Goal: Task Accomplishment & Management: Use online tool/utility

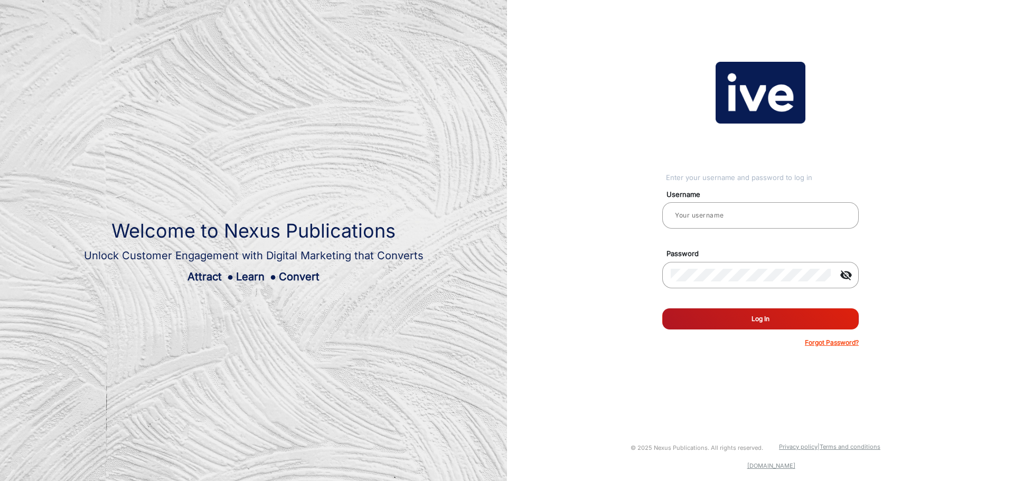
type input "gemcell"
click at [784, 320] on button "Log In" at bounding box center [760, 318] width 196 height 21
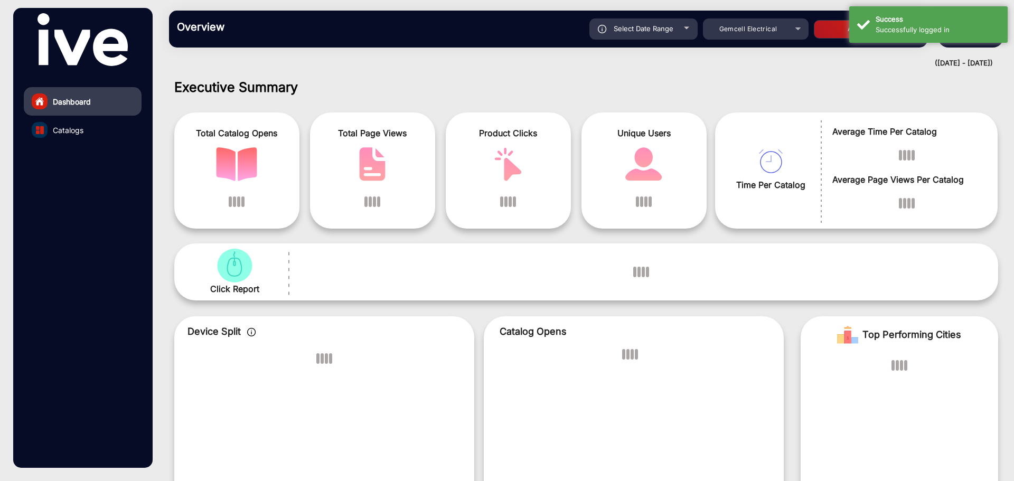
scroll to position [8, 0]
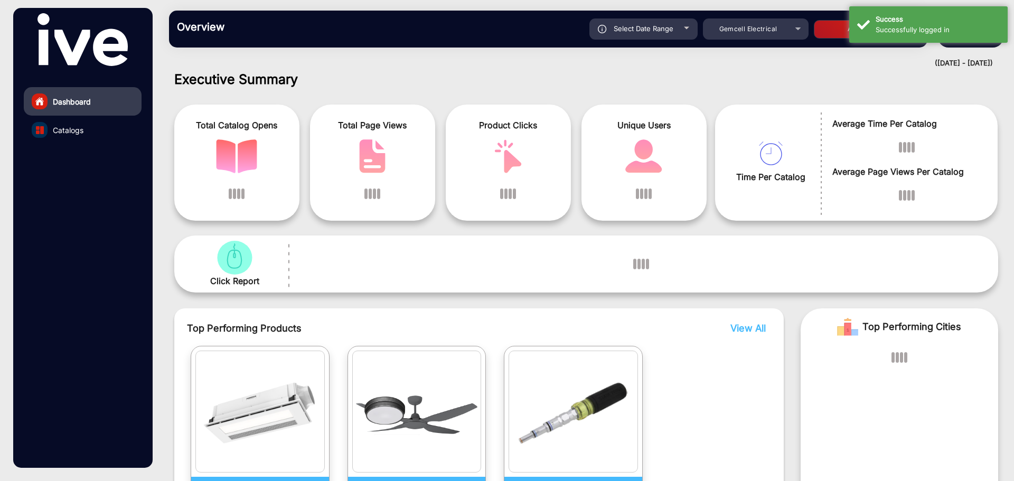
click at [675, 35] on div "Select Date Range" at bounding box center [643, 28] width 108 height 21
type input "[DATE]"
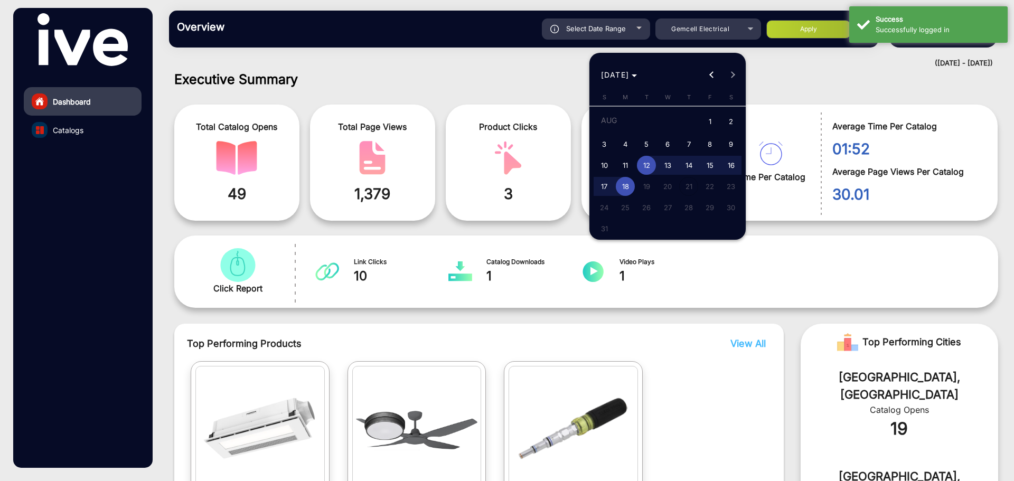
click at [712, 120] on span "1" at bounding box center [709, 122] width 19 height 22
type input "[DATE]"
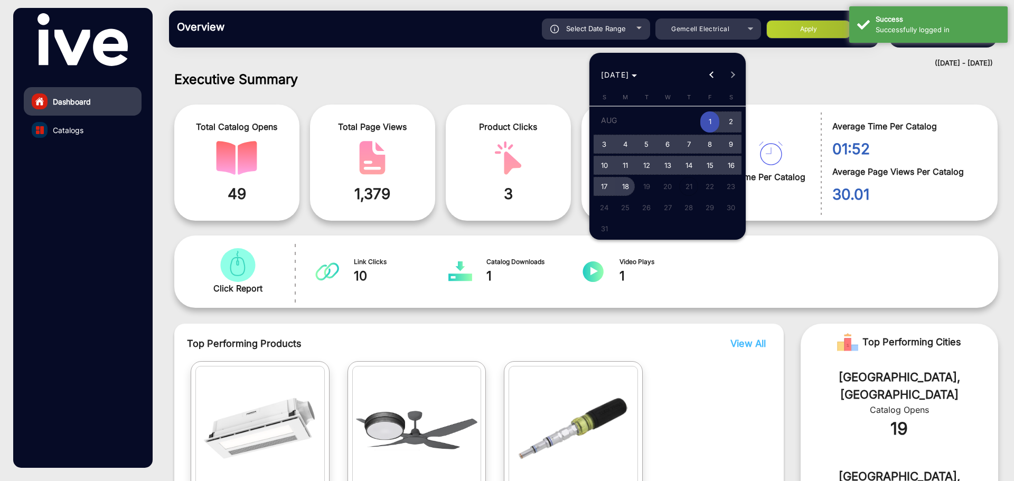
click at [630, 187] on span "18" at bounding box center [625, 186] width 19 height 19
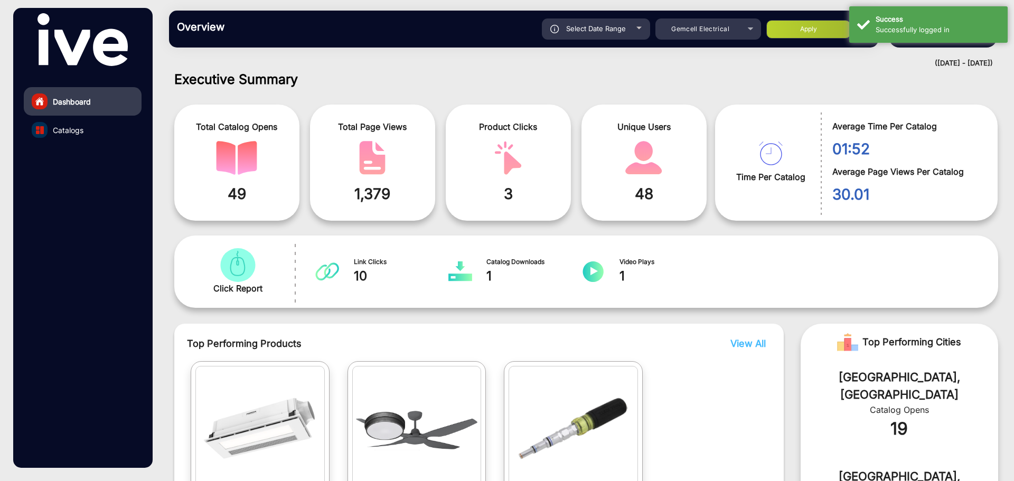
type input "[DATE]"
click at [625, 37] on div "Select Date Range" at bounding box center [596, 28] width 108 height 21
type input "[DATE]"
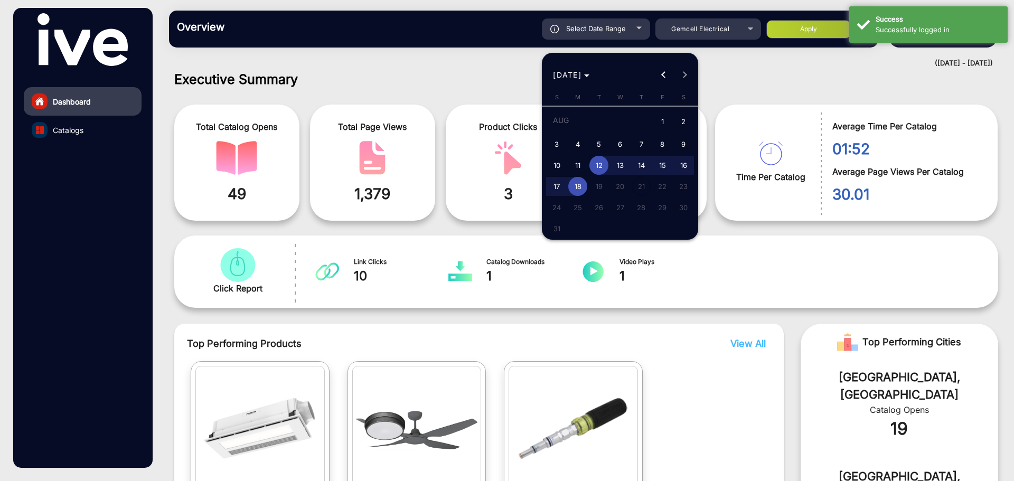
click at [824, 29] on div at bounding box center [507, 240] width 1014 height 481
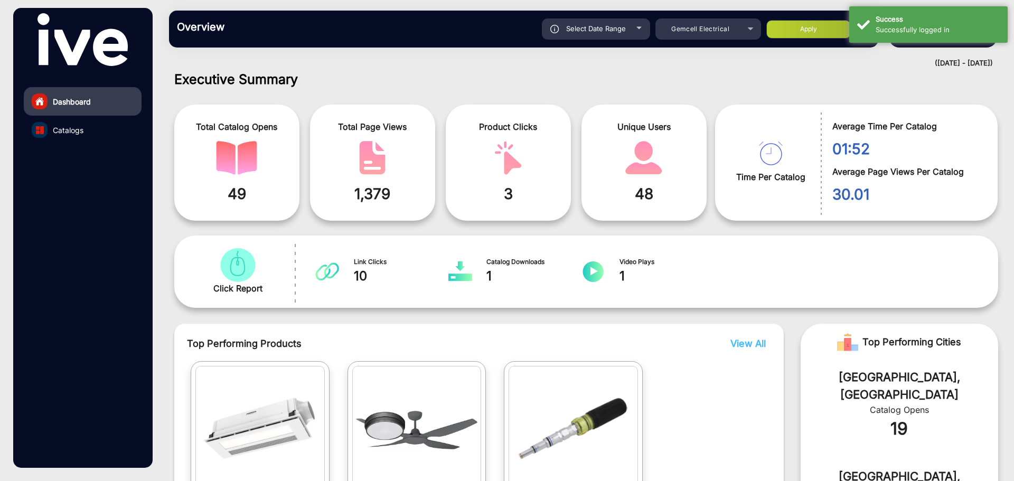
click at [824, 29] on button "Apply" at bounding box center [808, 29] width 84 height 18
type input "[DATE]"
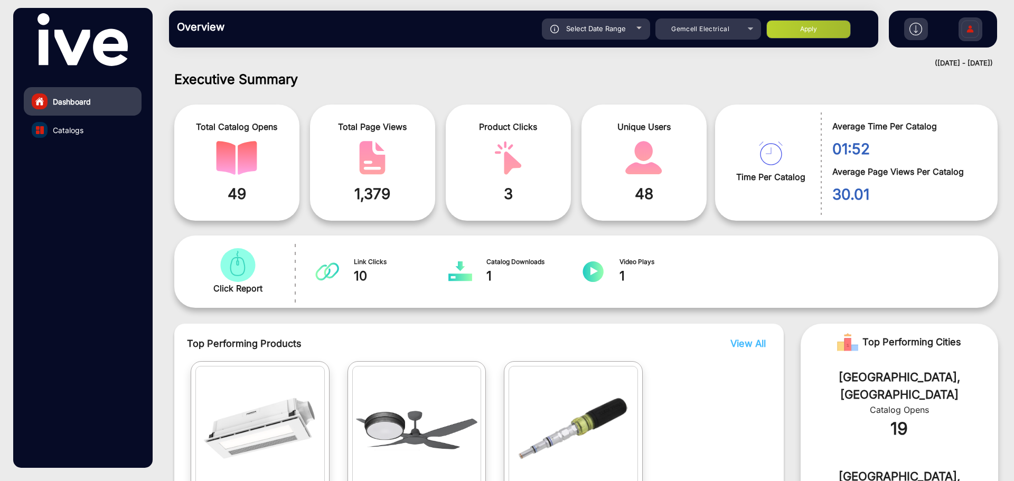
click at [618, 26] on span "Select Date Range" at bounding box center [596, 28] width 60 height 8
type input "[DATE]"
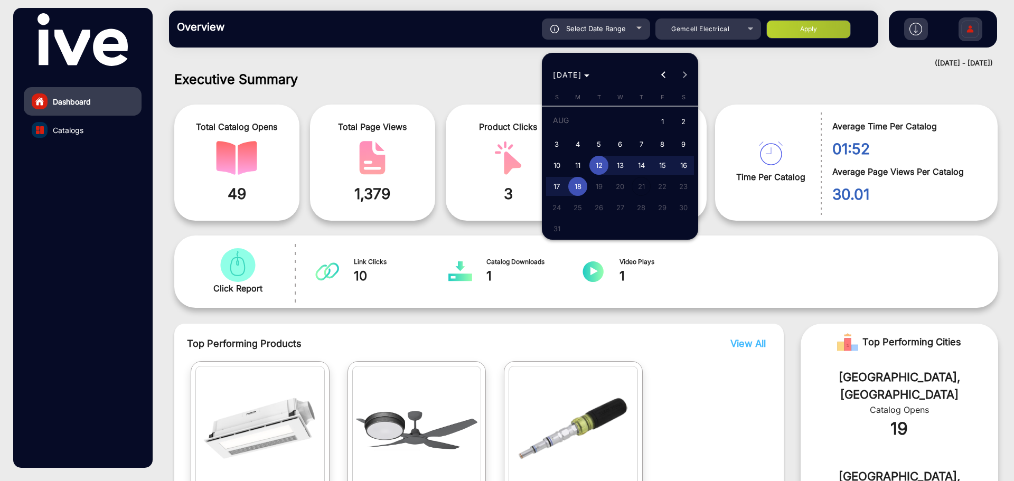
click at [660, 121] on span "1" at bounding box center [661, 122] width 19 height 22
type input "[DATE]"
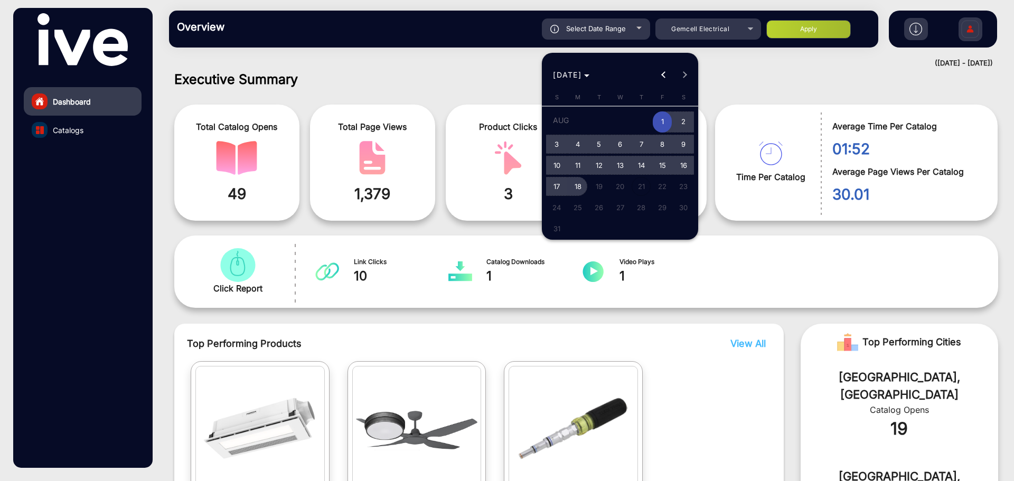
click at [578, 190] on span "18" at bounding box center [577, 186] width 19 height 19
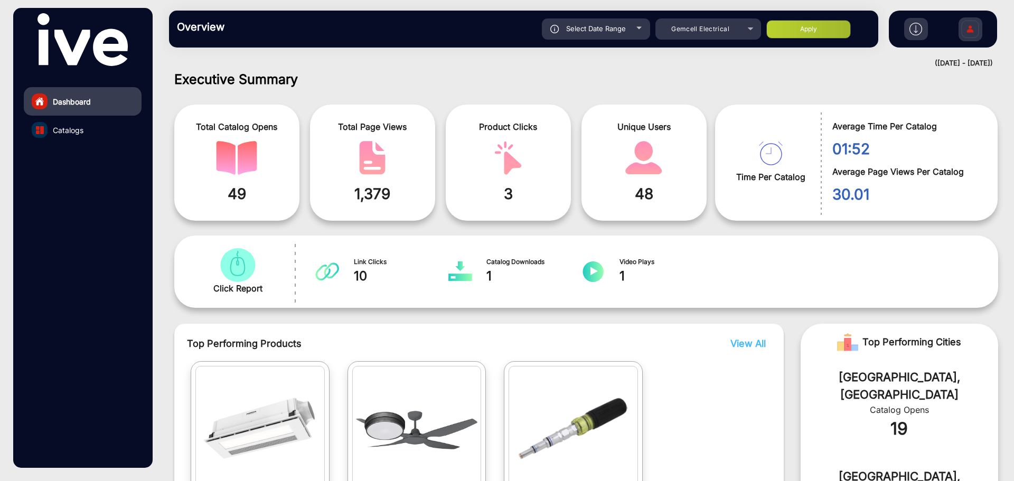
type input "[DATE]"
click at [823, 27] on button "Apply" at bounding box center [808, 29] width 84 height 18
type input "[DATE]"
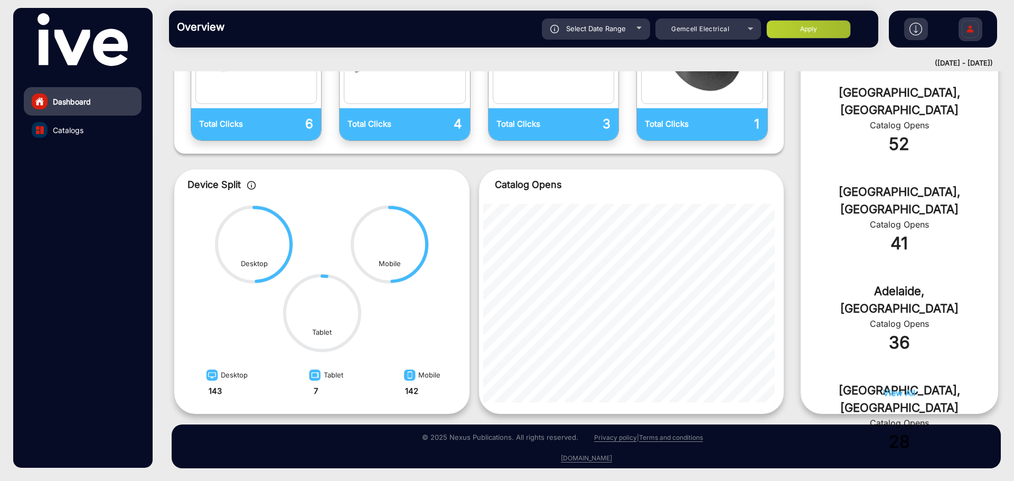
scroll to position [0, 0]
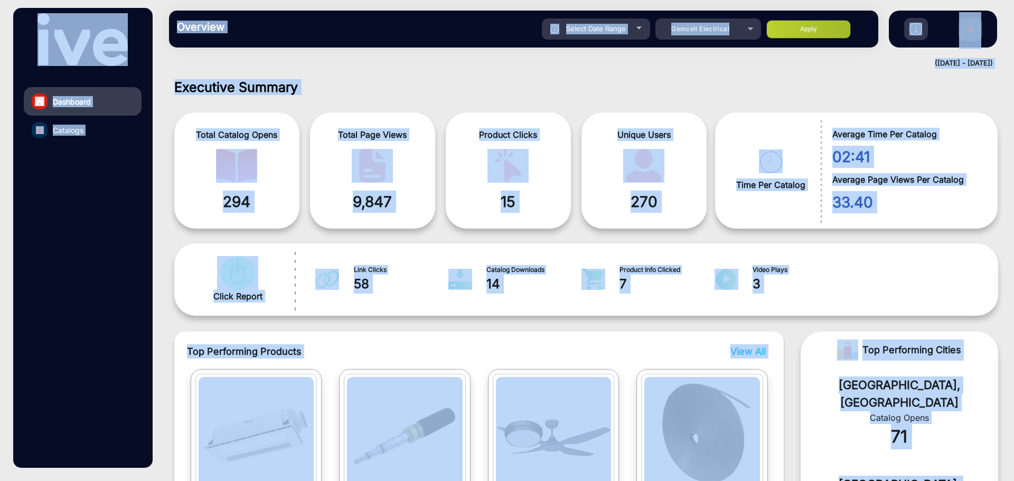
click at [409, 101] on div "Total Catalog Opens 294 Total Page Views 9,847 Product Clicks 15 Unique Users 2…" at bounding box center [585, 166] width 839 height 135
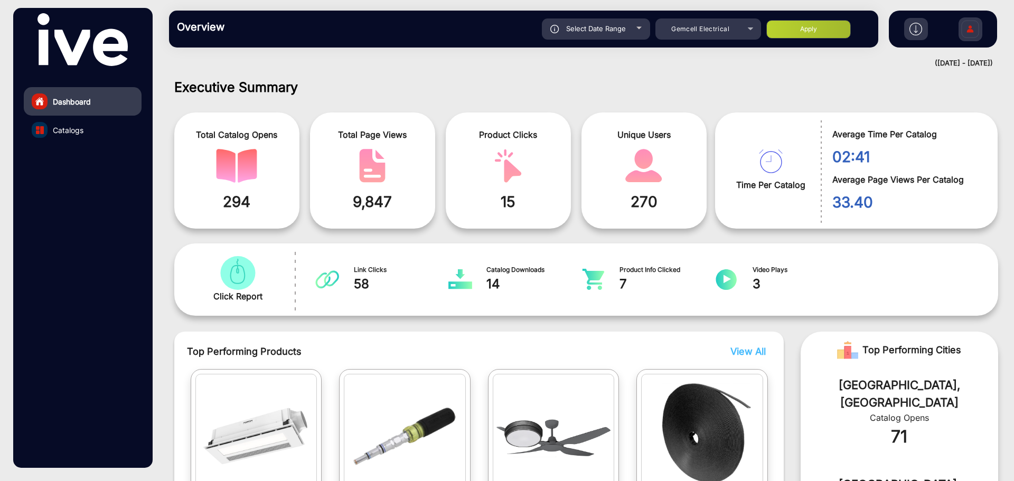
click at [118, 131] on link "Catalogs" at bounding box center [83, 130] width 118 height 29
